Goal: Task Accomplishment & Management: Use online tool/utility

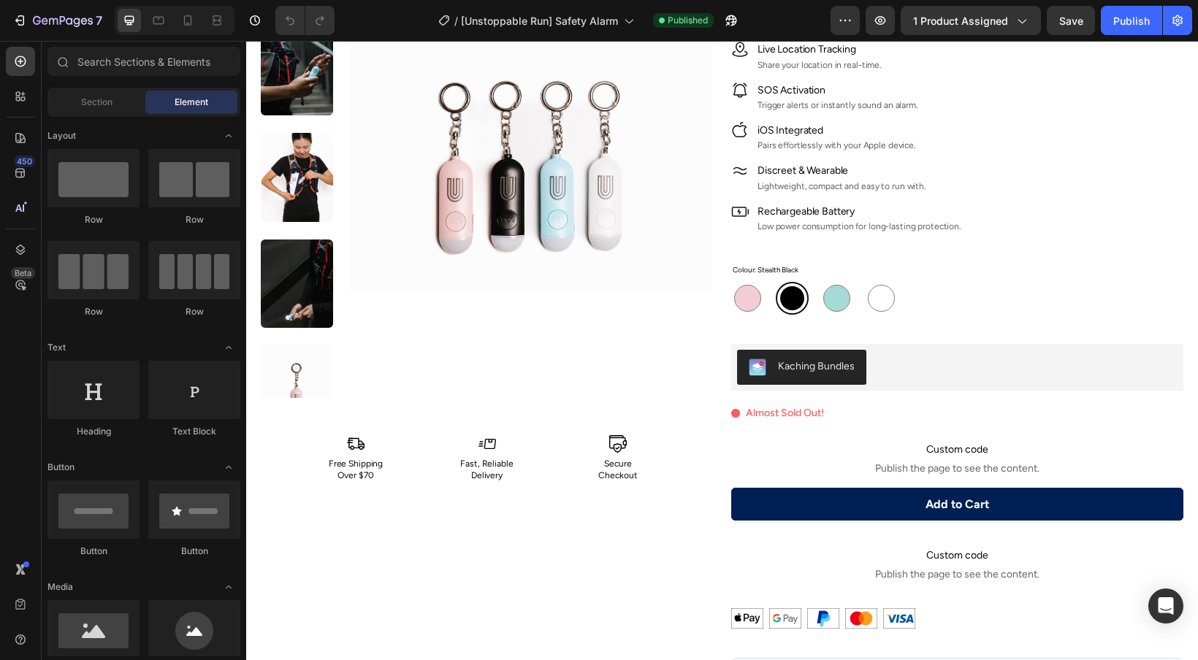
radio input "false"
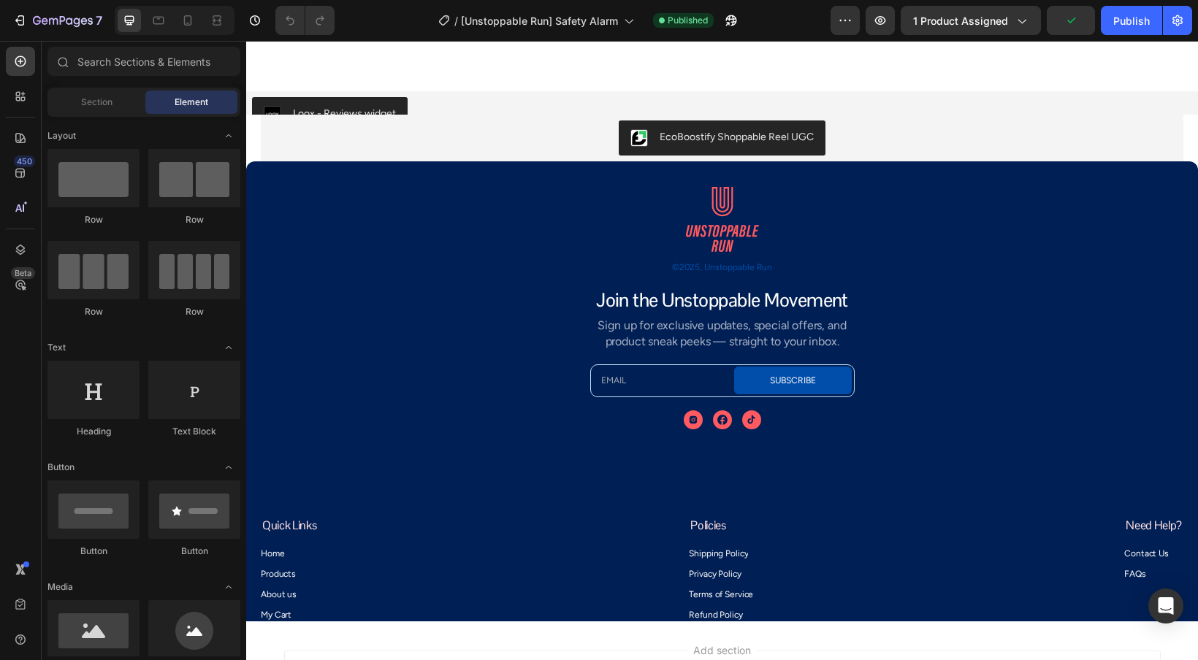
scroll to position [4250, 0]
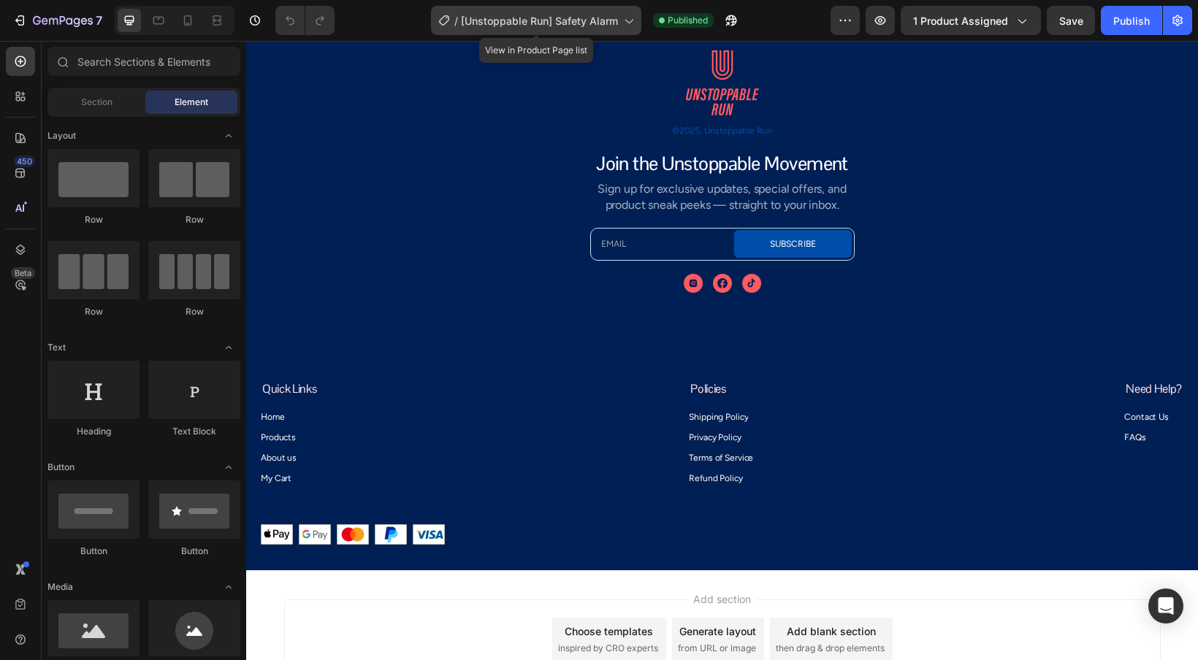
click at [610, 20] on span "[Unstoppable Run] Safety Alarm" at bounding box center [539, 20] width 157 height 15
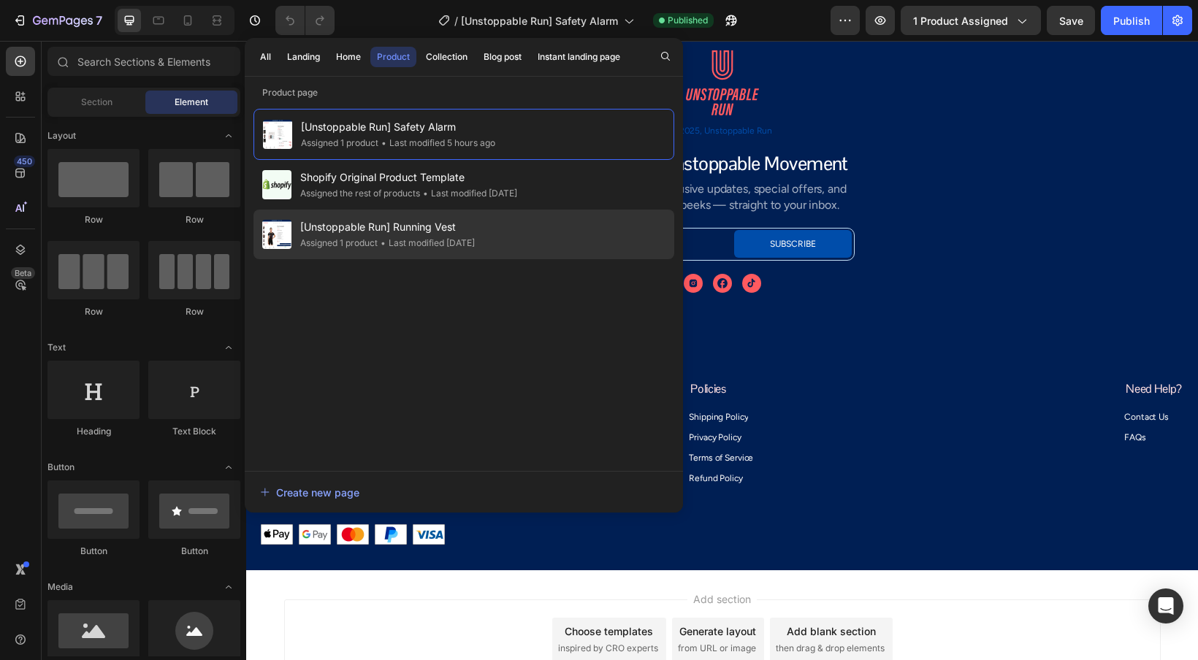
click at [436, 232] on span "[Unstoppable Run] Running Vest" at bounding box center [387, 227] width 175 height 18
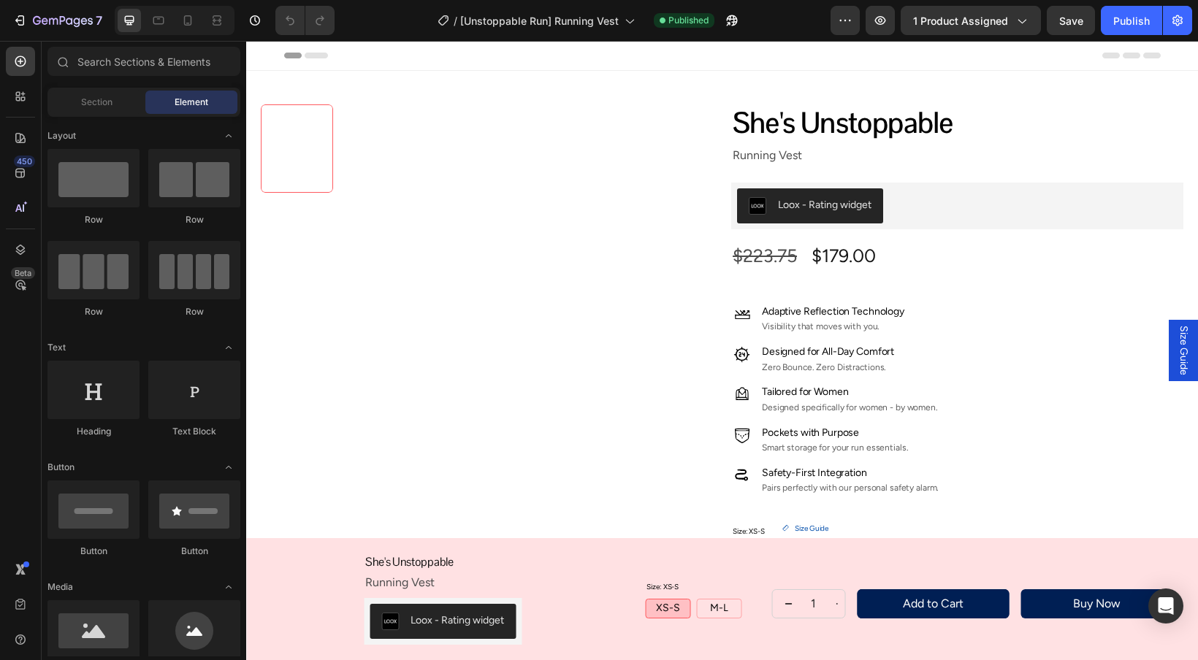
radio input "false"
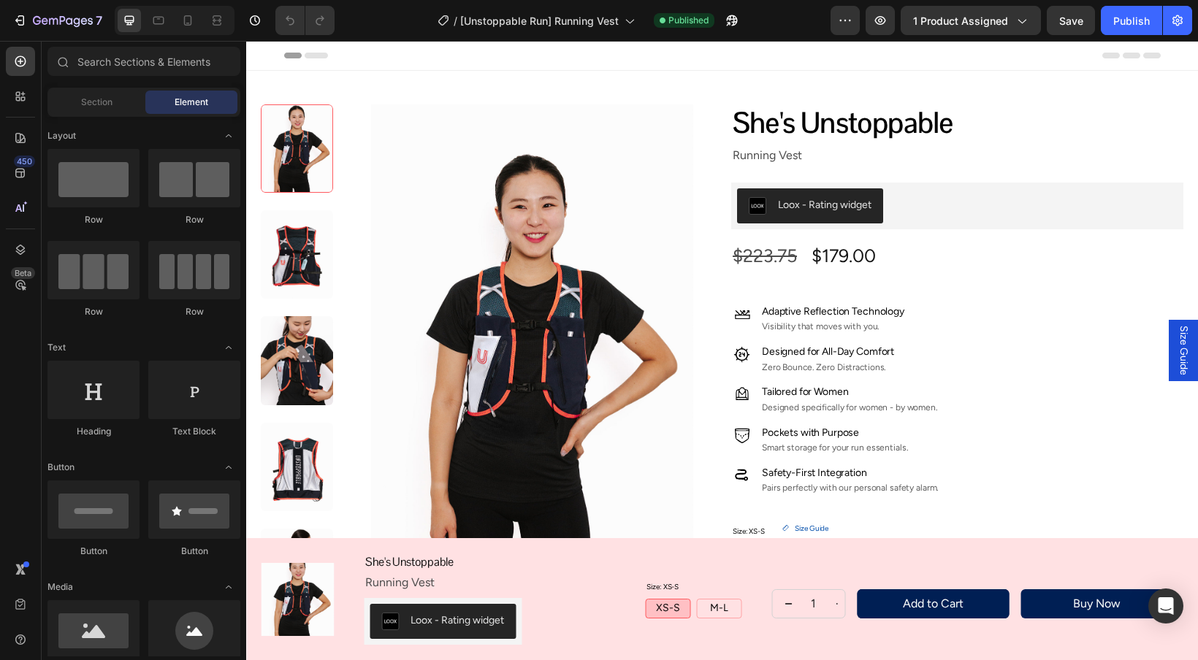
radio input "false"
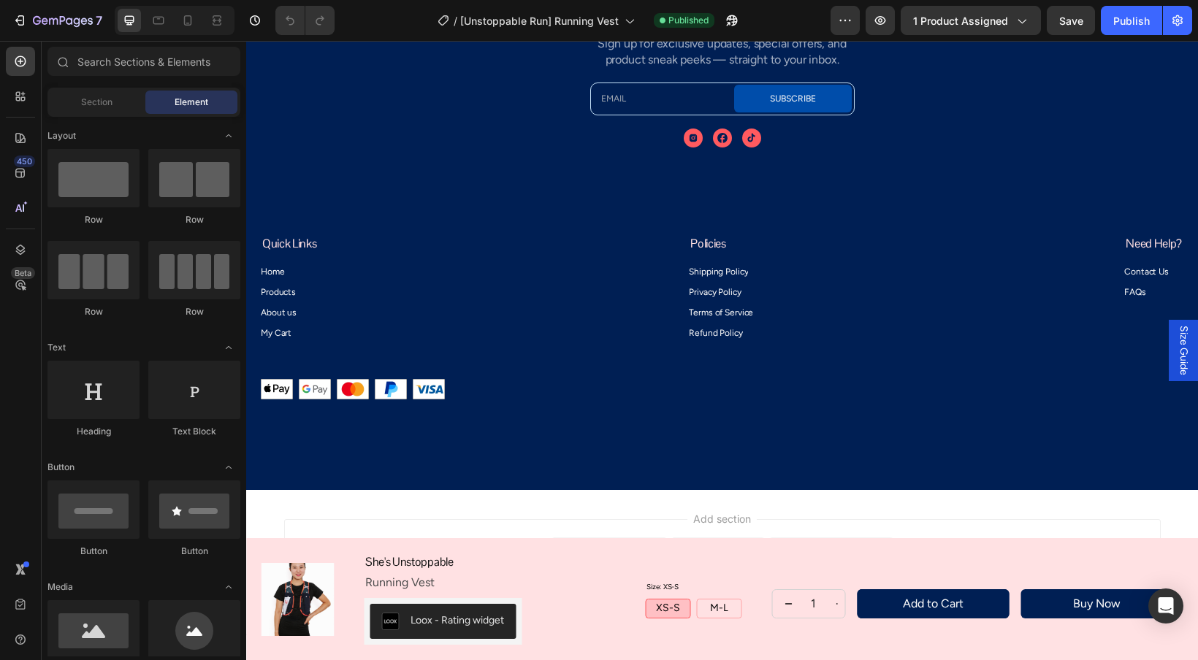
scroll to position [4628, 0]
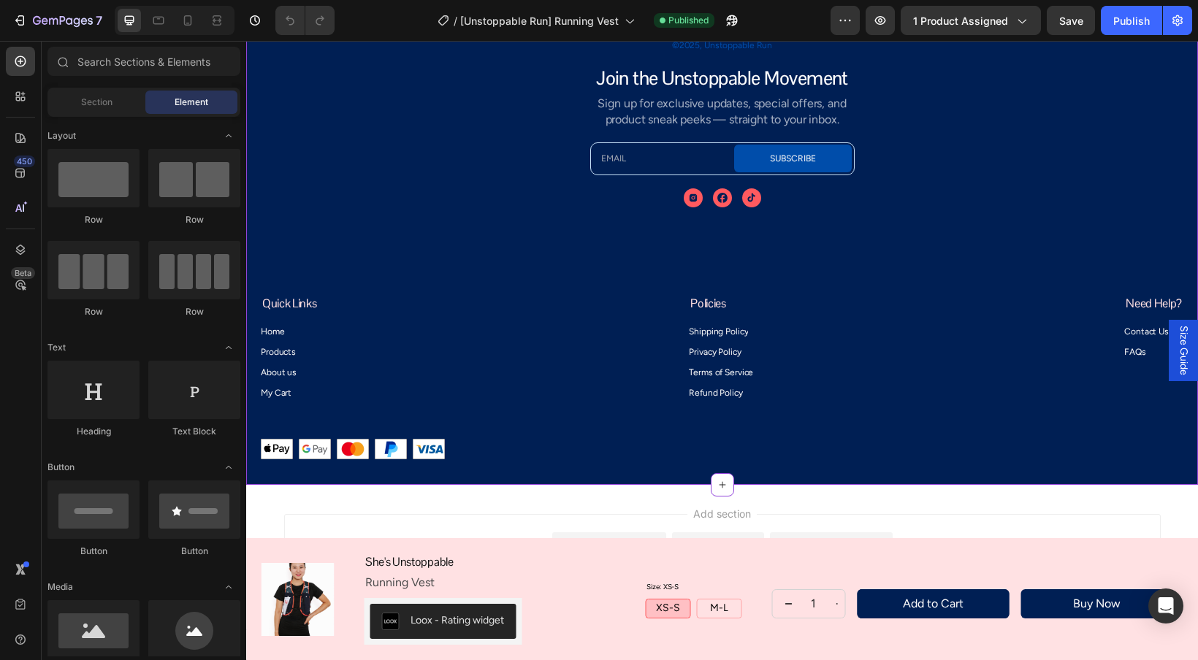
click at [329, 449] on img at bounding box center [315, 449] width 32 height 20
